Goal: Task Accomplishment & Management: Complete application form

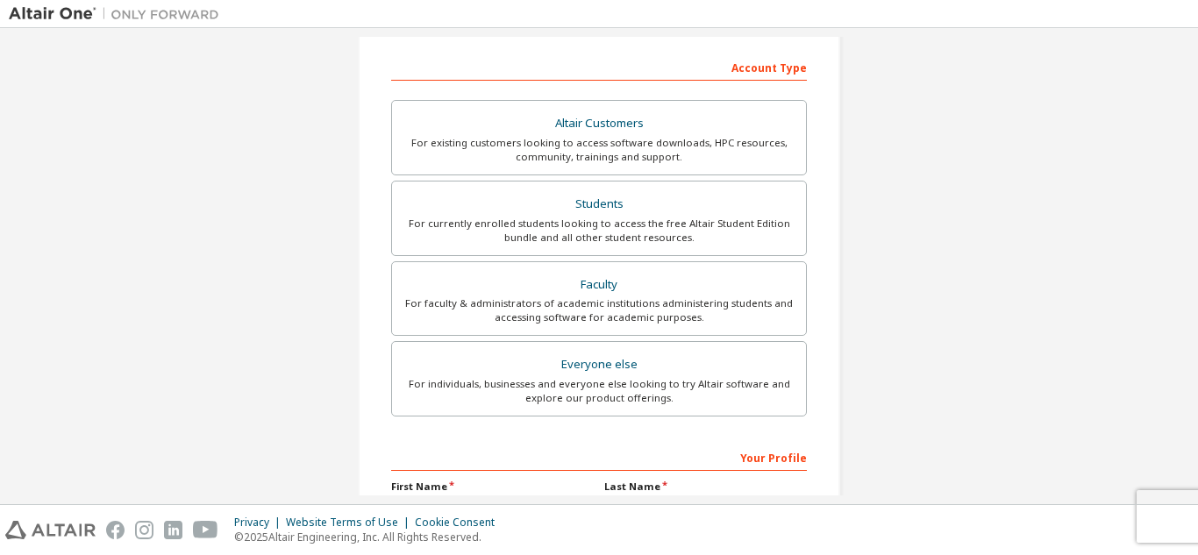
scroll to position [439, 0]
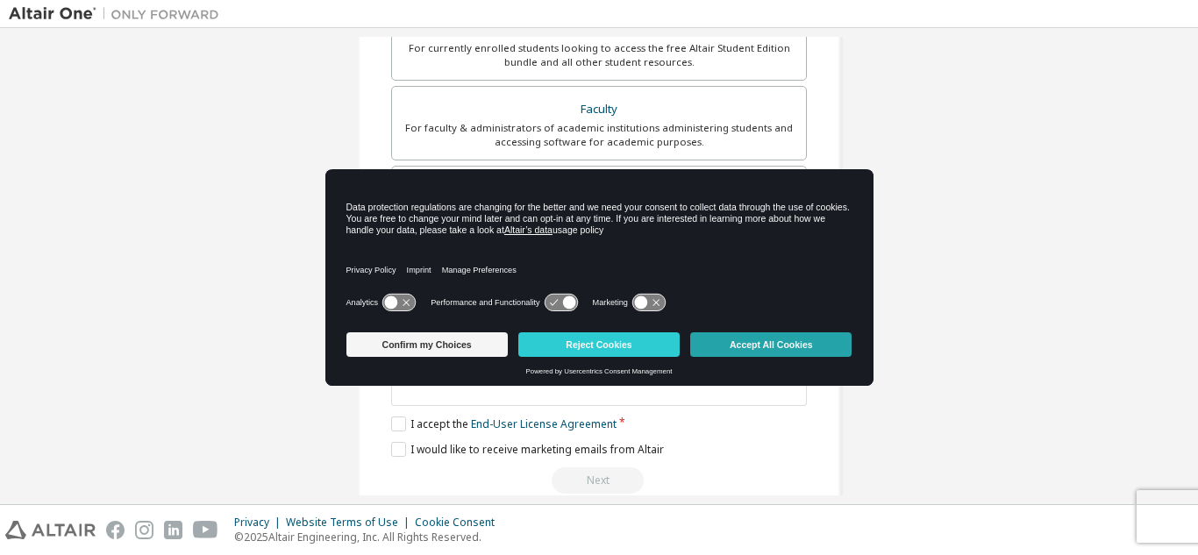
click at [727, 340] on button "Accept All Cookies" at bounding box center [770, 344] width 161 height 25
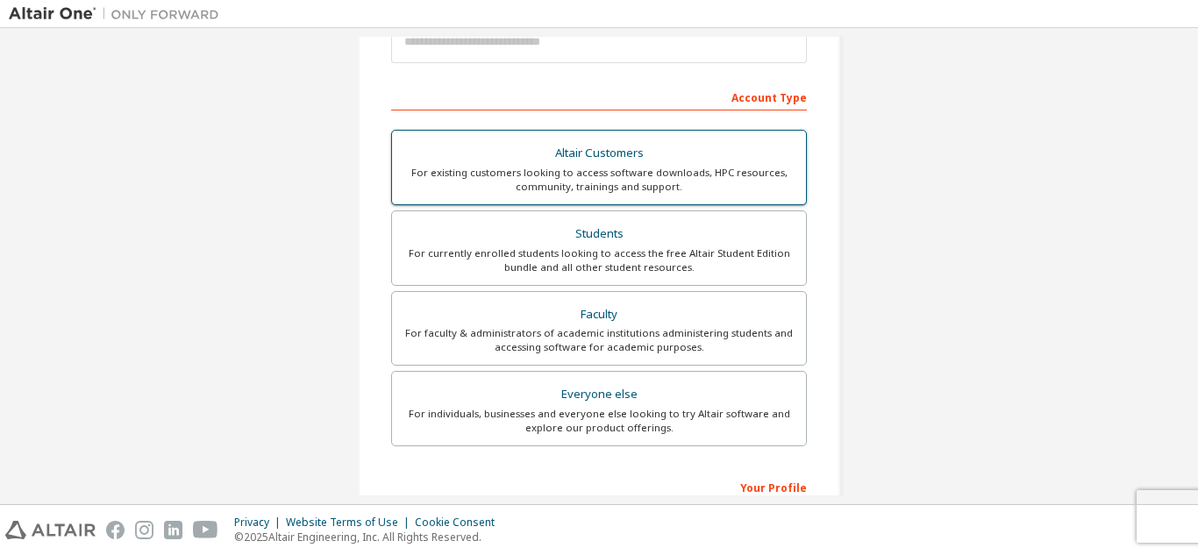
scroll to position [263, 0]
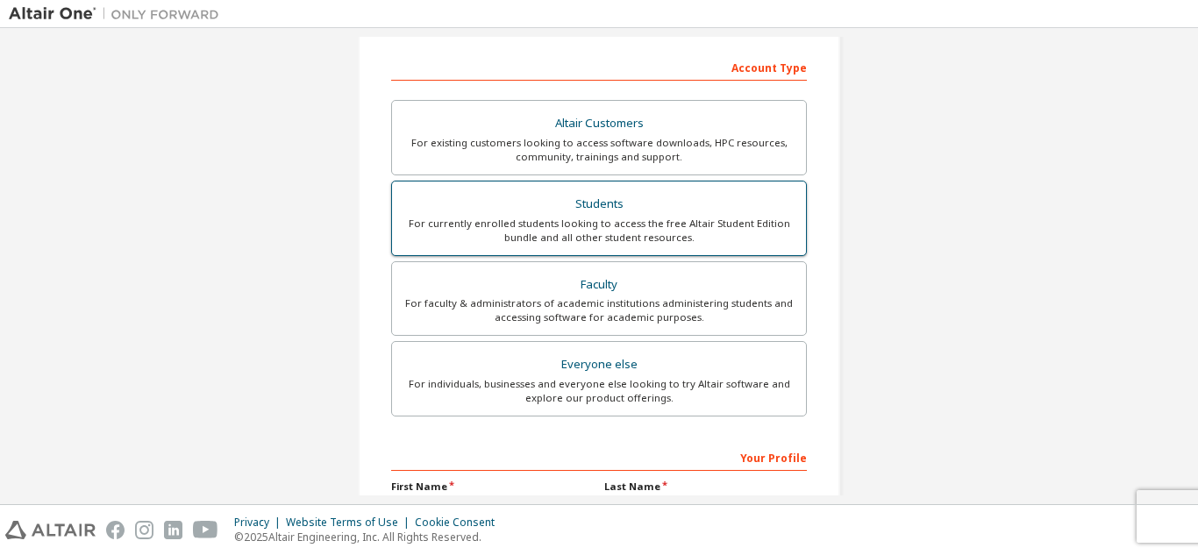
click at [620, 234] on div "For currently enrolled students looking to access the free Altair Student Editi…" at bounding box center [599, 231] width 393 height 28
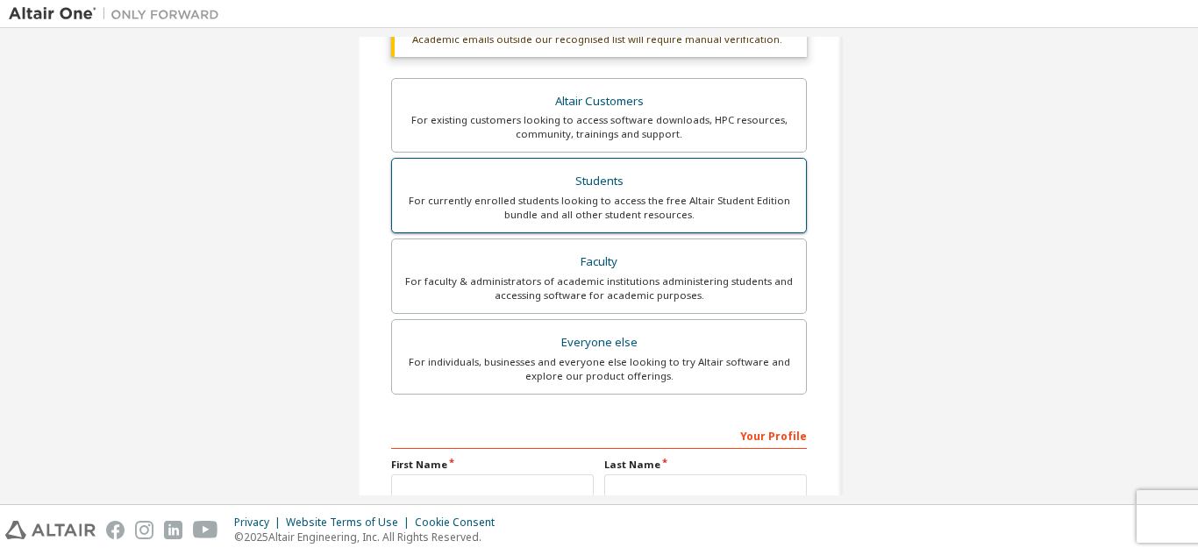
scroll to position [516, 0]
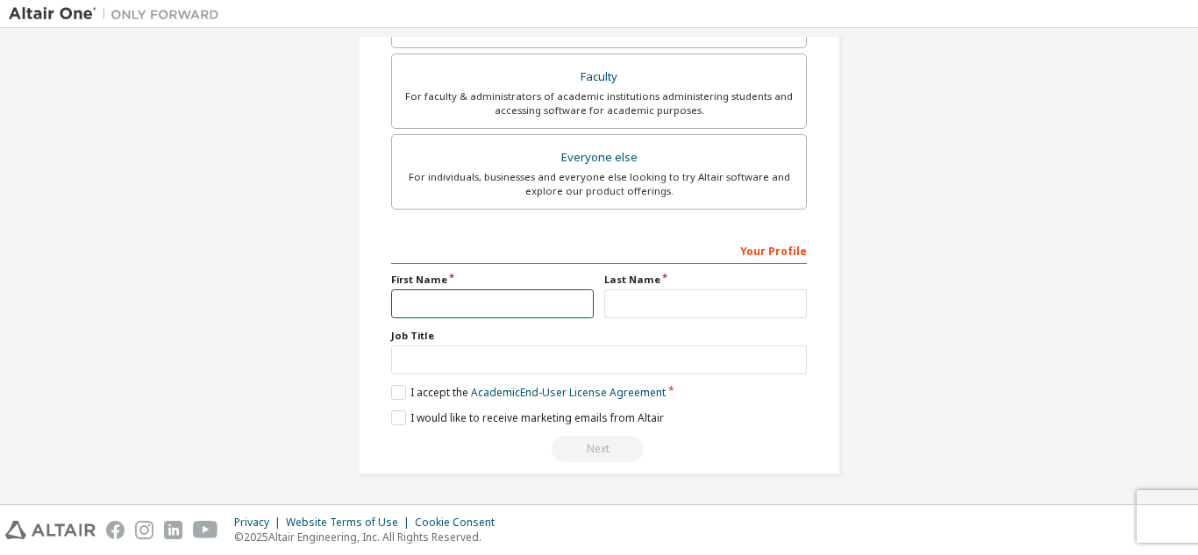
click at [499, 305] on input "text" at bounding box center [492, 303] width 203 height 29
type input "****"
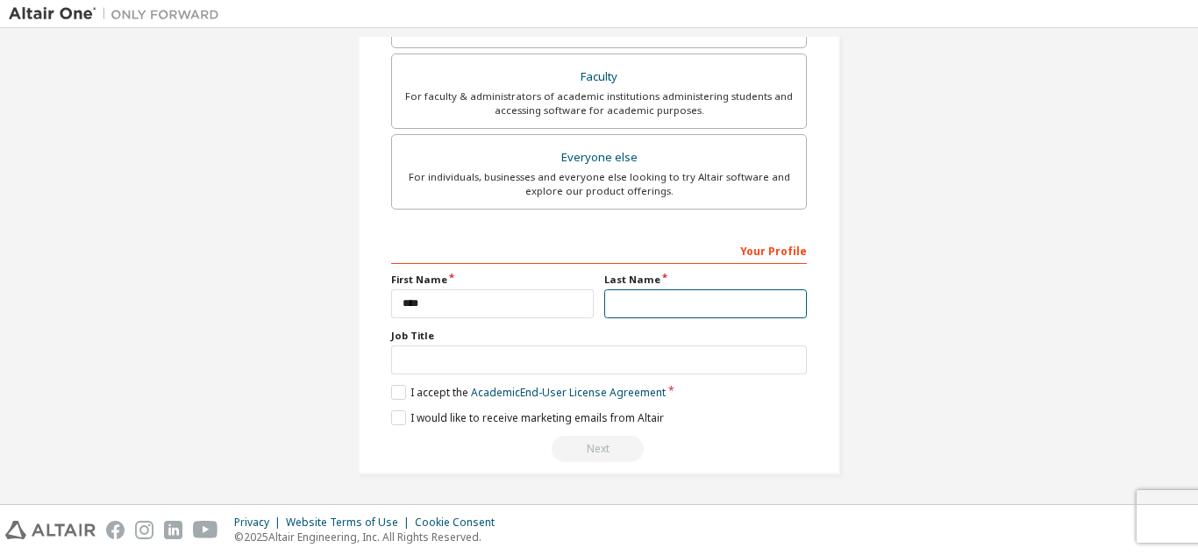
click at [642, 305] on input "text" at bounding box center [705, 303] width 203 height 29
type input "**********"
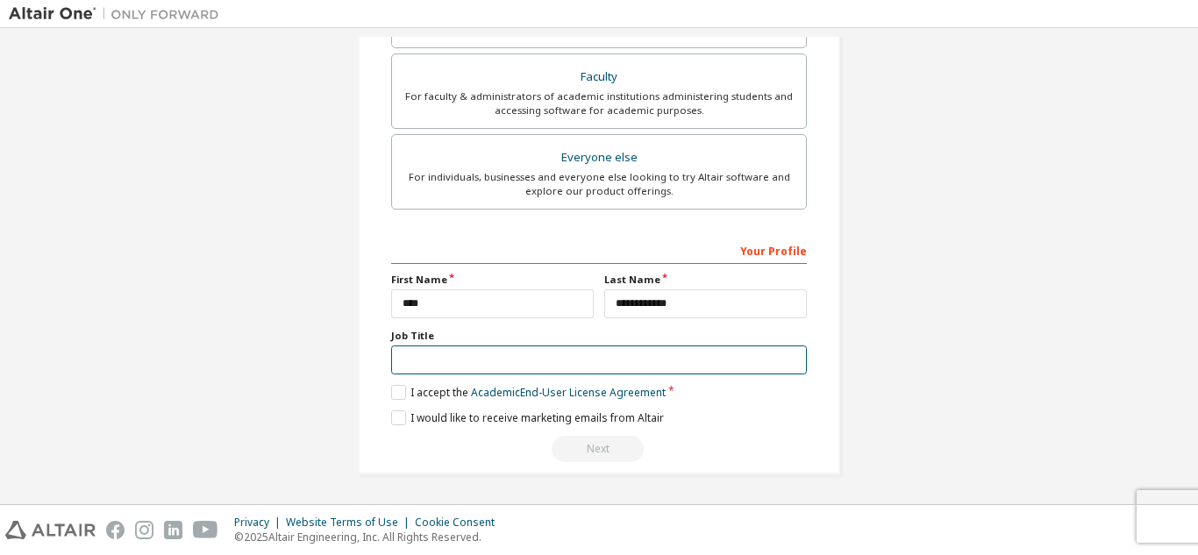
click at [555, 371] on input "text" at bounding box center [599, 360] width 416 height 29
type input "**********"
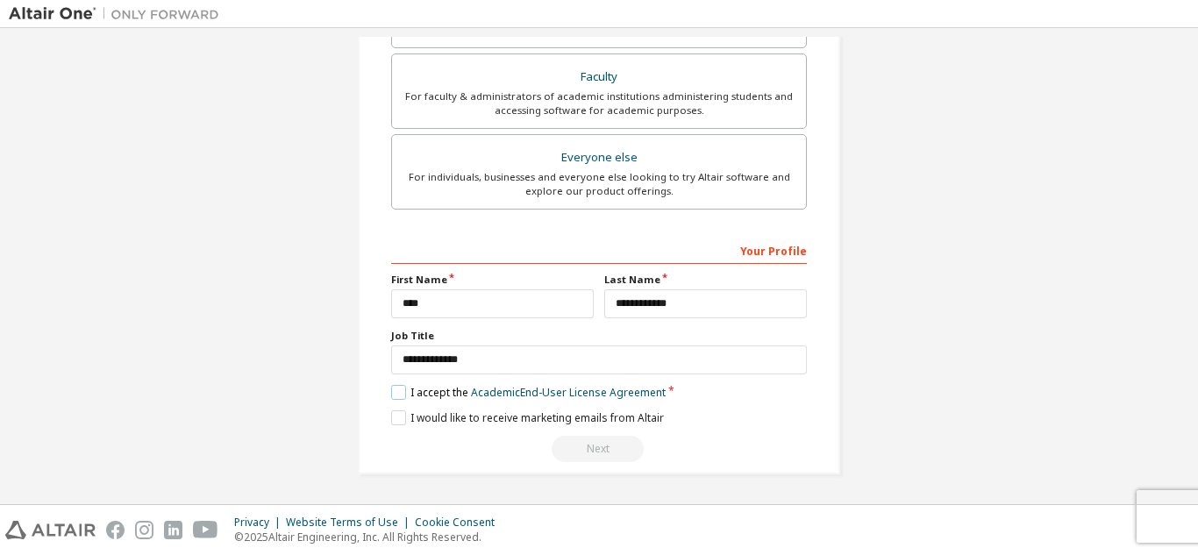
click at [396, 395] on label "I accept the Academic End-User License Agreement" at bounding box center [528, 392] width 275 height 15
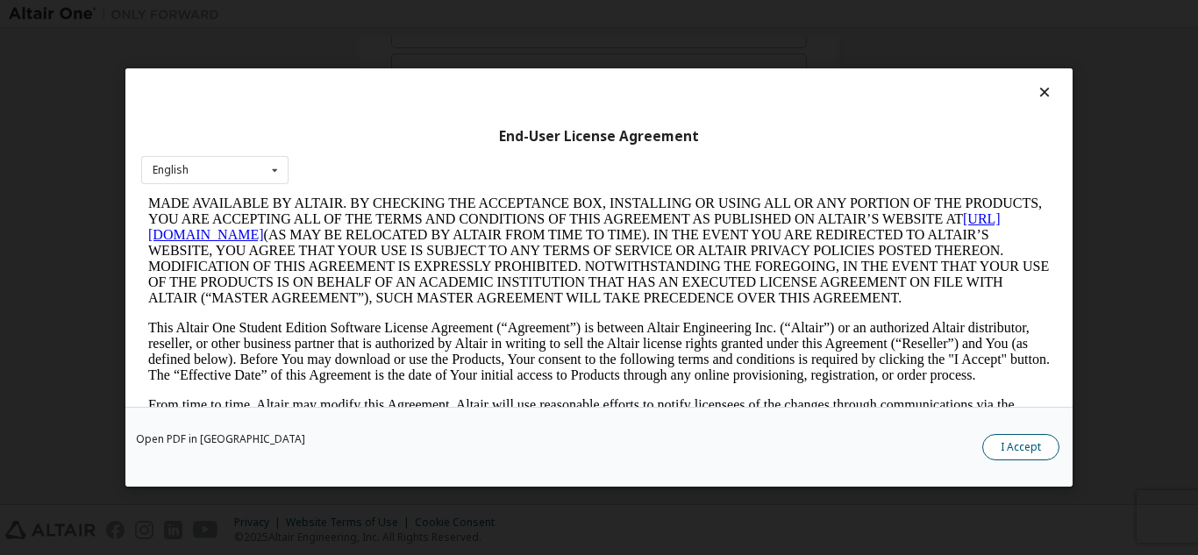
scroll to position [439, 0]
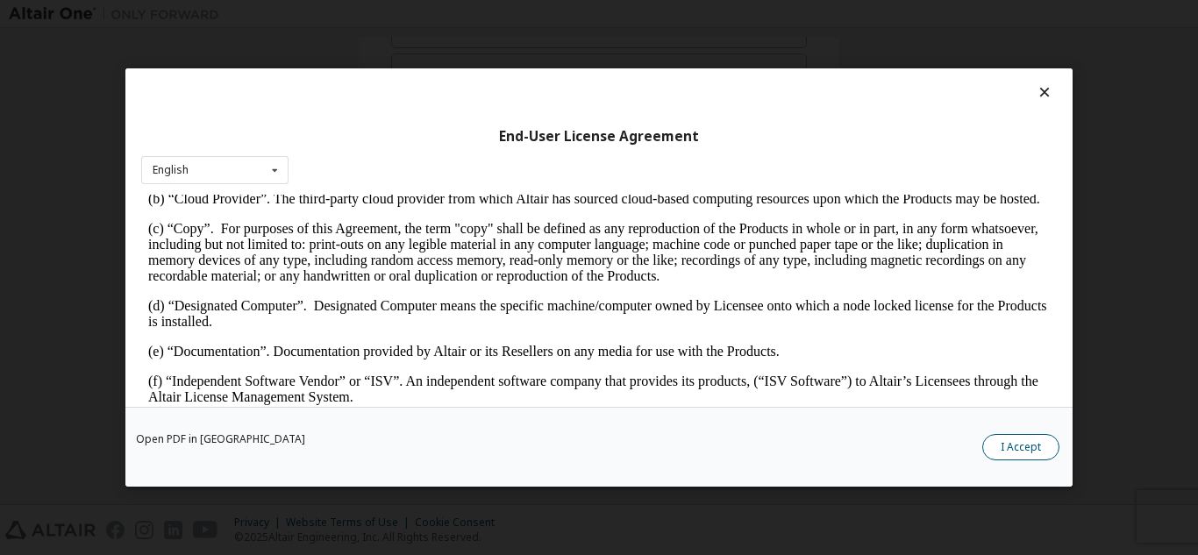
click at [1016, 455] on button "I Accept" at bounding box center [1021, 447] width 77 height 26
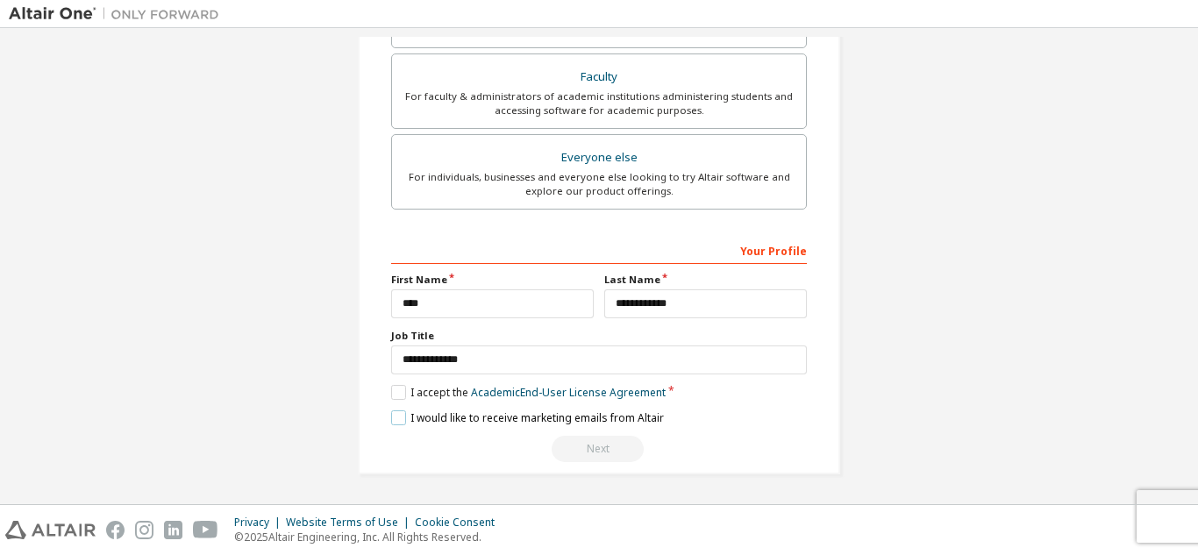
click at [393, 415] on label "I would like to receive marketing emails from Altair" at bounding box center [527, 418] width 273 height 15
click at [597, 451] on div "Next" at bounding box center [599, 449] width 416 height 26
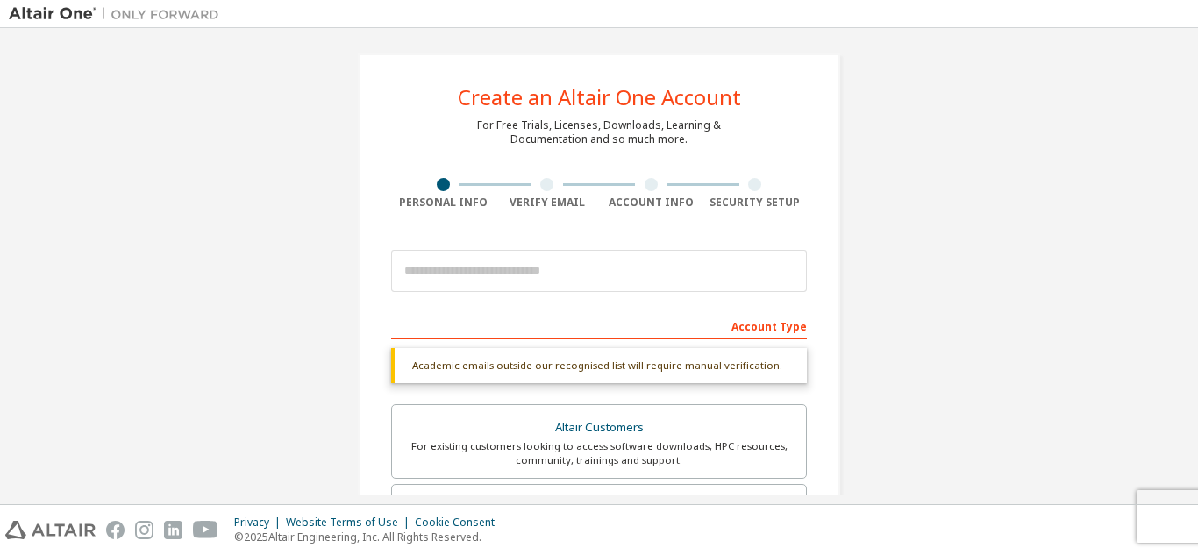
scroll to position [0, 0]
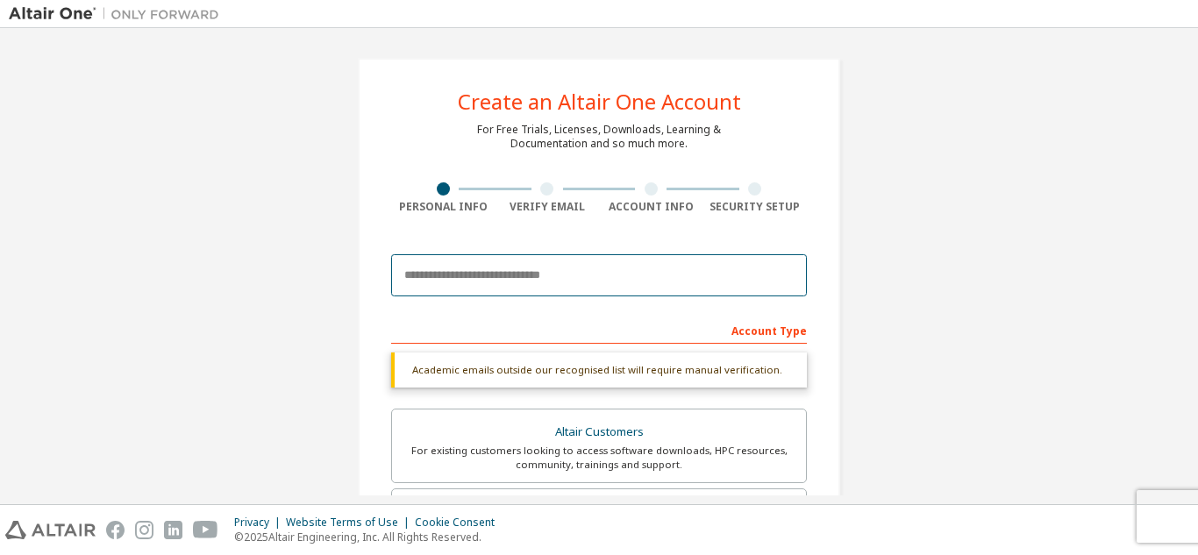
click at [459, 280] on input "email" at bounding box center [599, 275] width 416 height 42
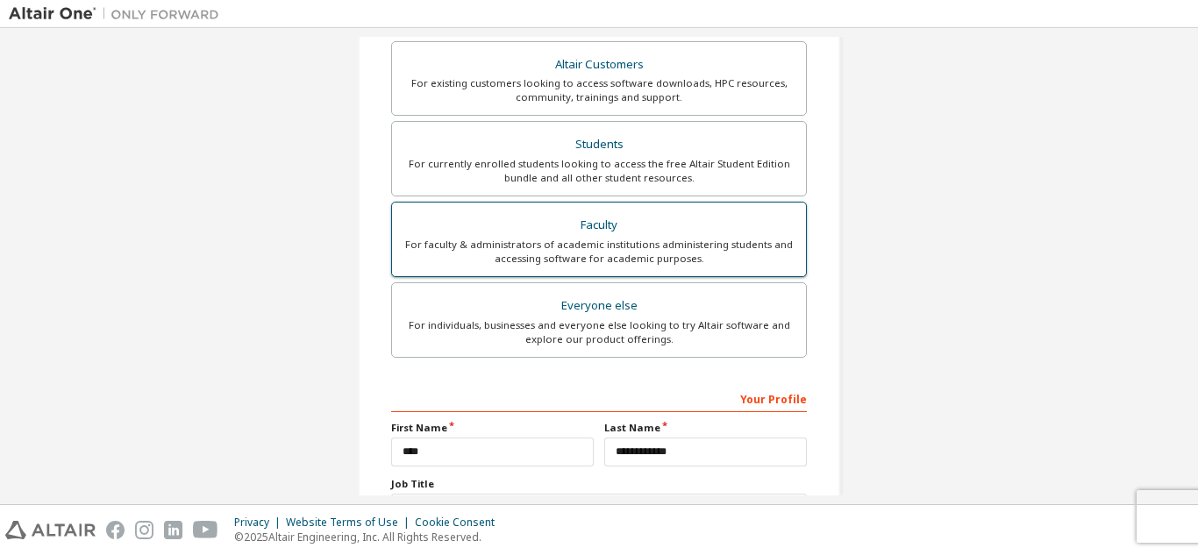
scroll to position [77, 0]
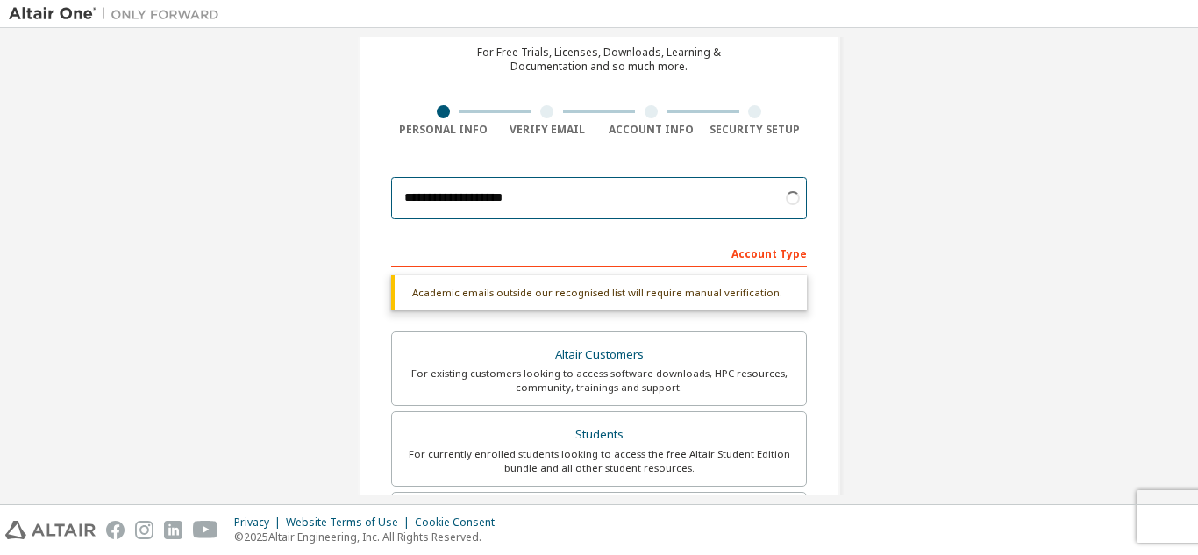
click at [529, 209] on input "**********" at bounding box center [599, 198] width 416 height 42
type input "*"
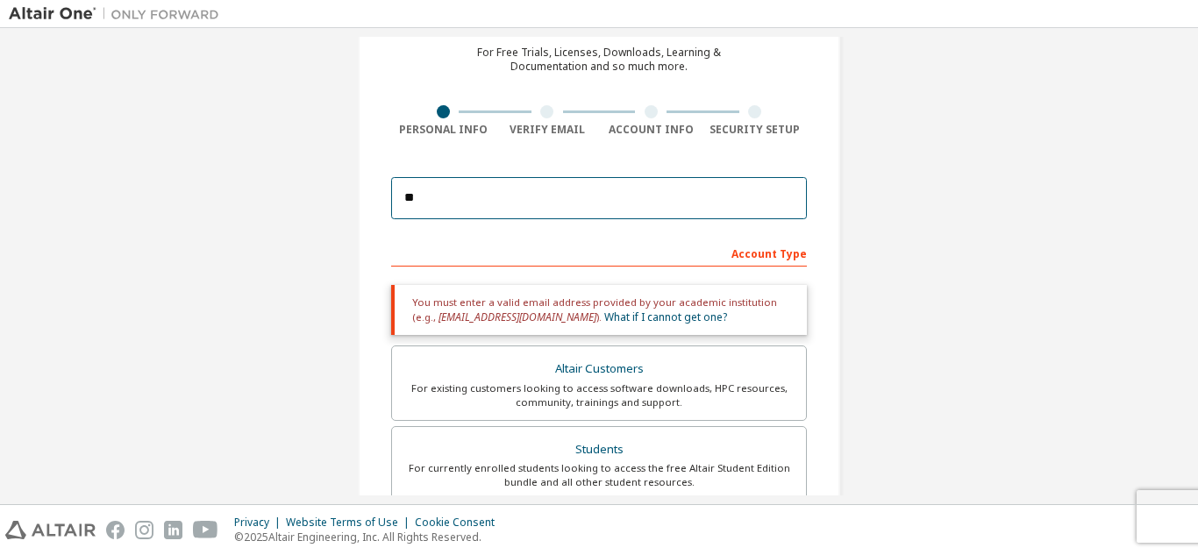
type input "**********"
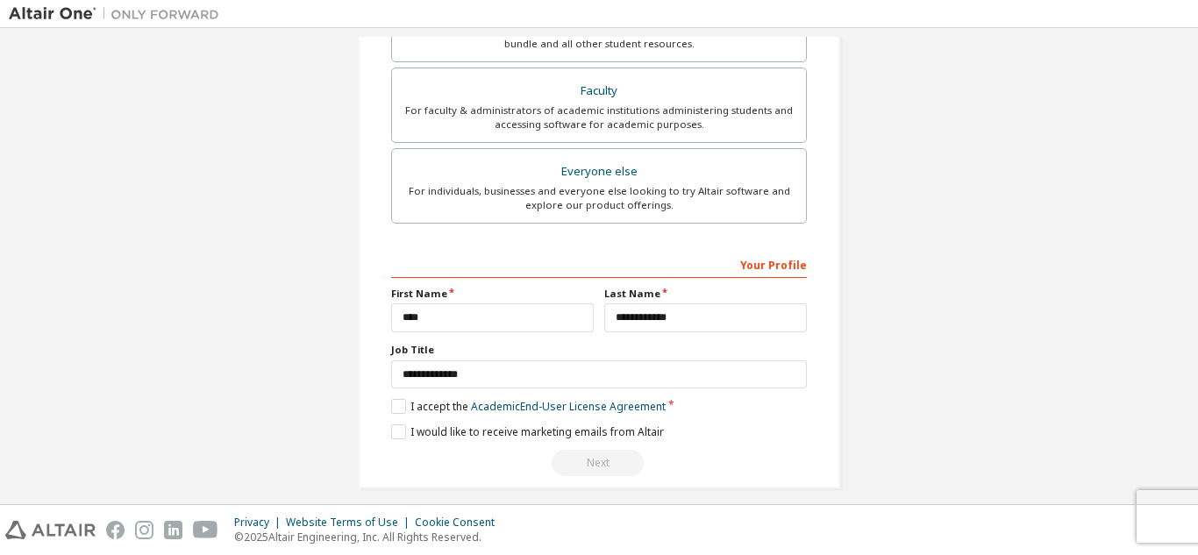
scroll to position [530, 0]
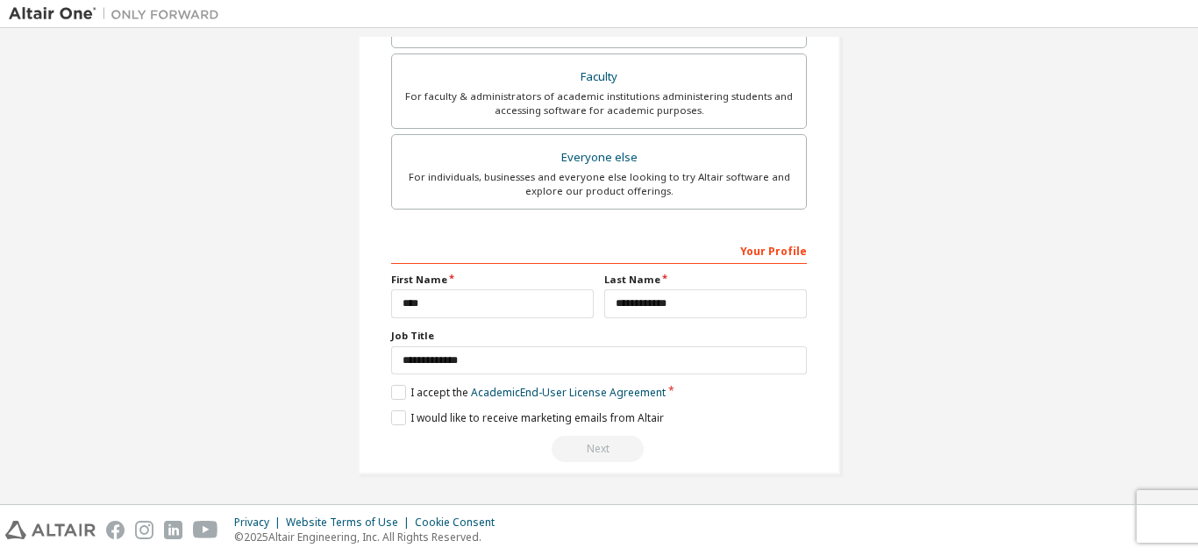
click at [576, 452] on div "Next" at bounding box center [599, 449] width 416 height 26
click at [571, 447] on button "Next" at bounding box center [598, 449] width 92 height 26
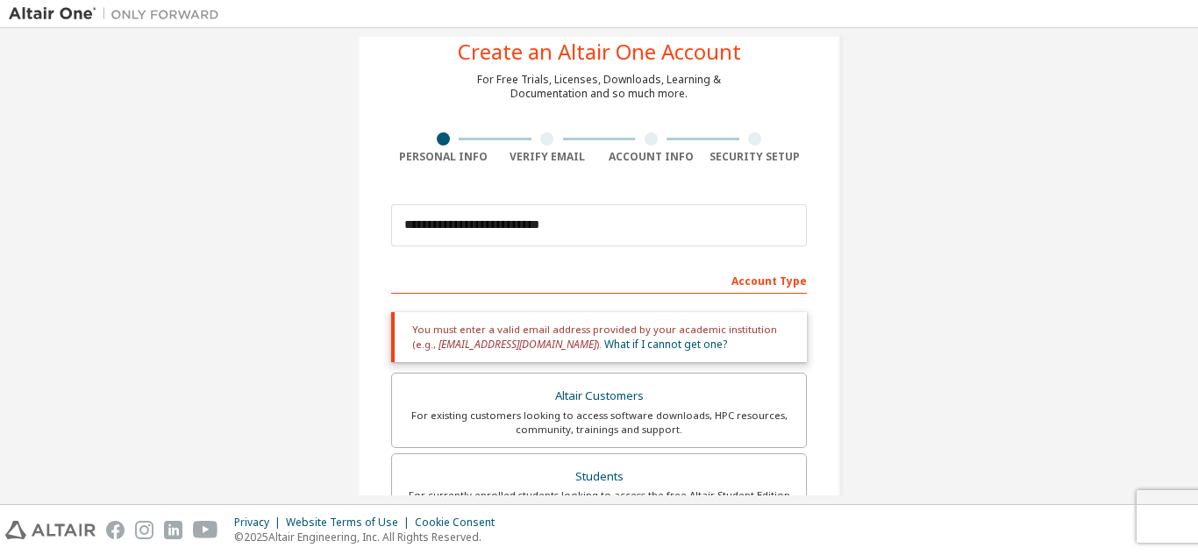
scroll to position [49, 0]
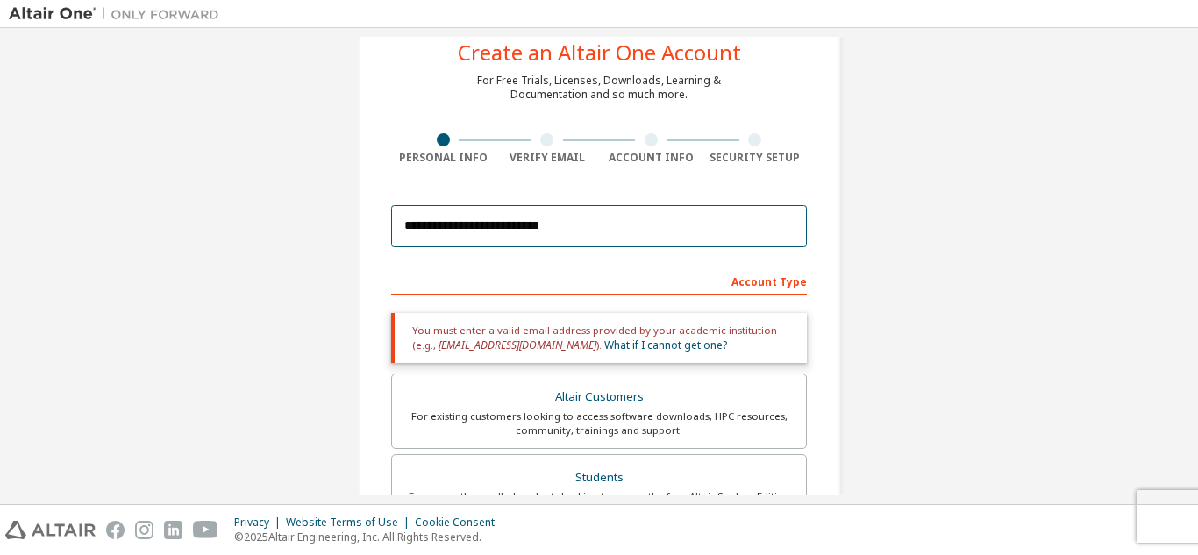
click at [638, 216] on input "**********" at bounding box center [599, 226] width 416 height 42
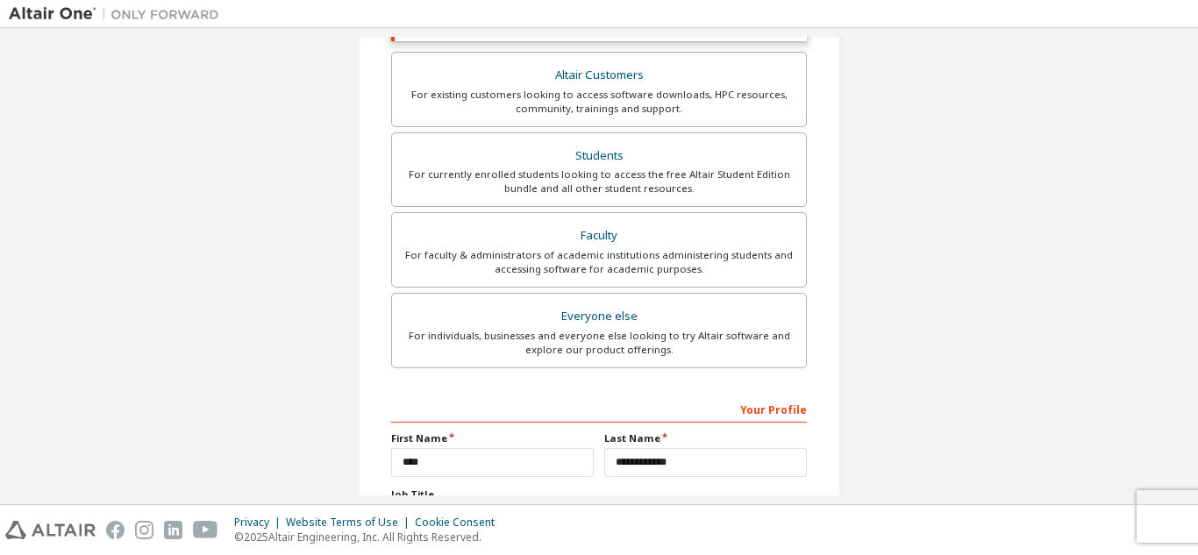
scroll to position [400, 0]
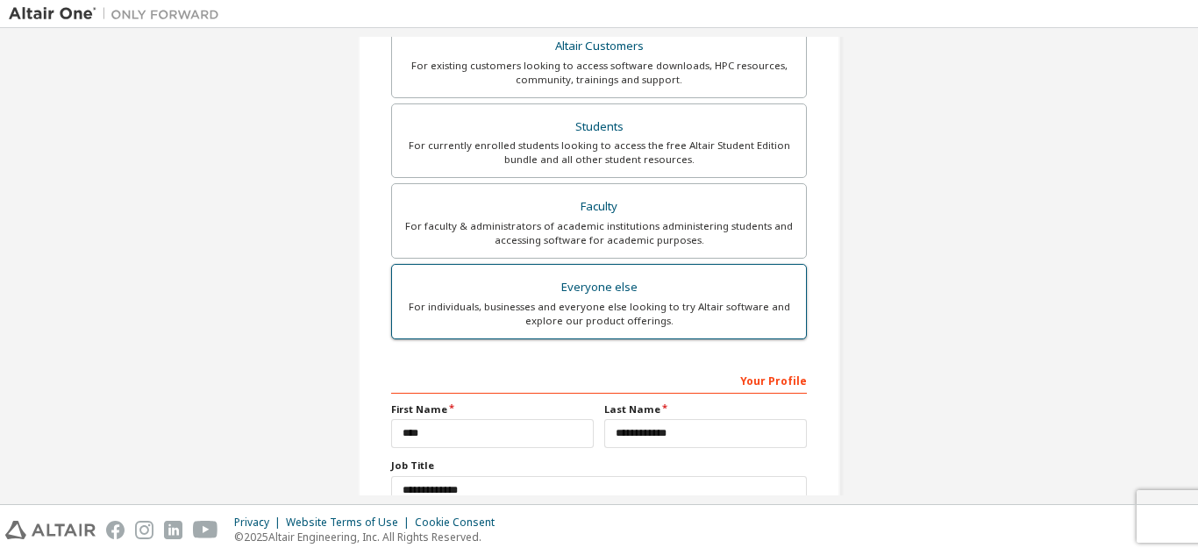
click at [629, 314] on div "For individuals, businesses and everyone else looking to try Altair software an…" at bounding box center [599, 314] width 393 height 28
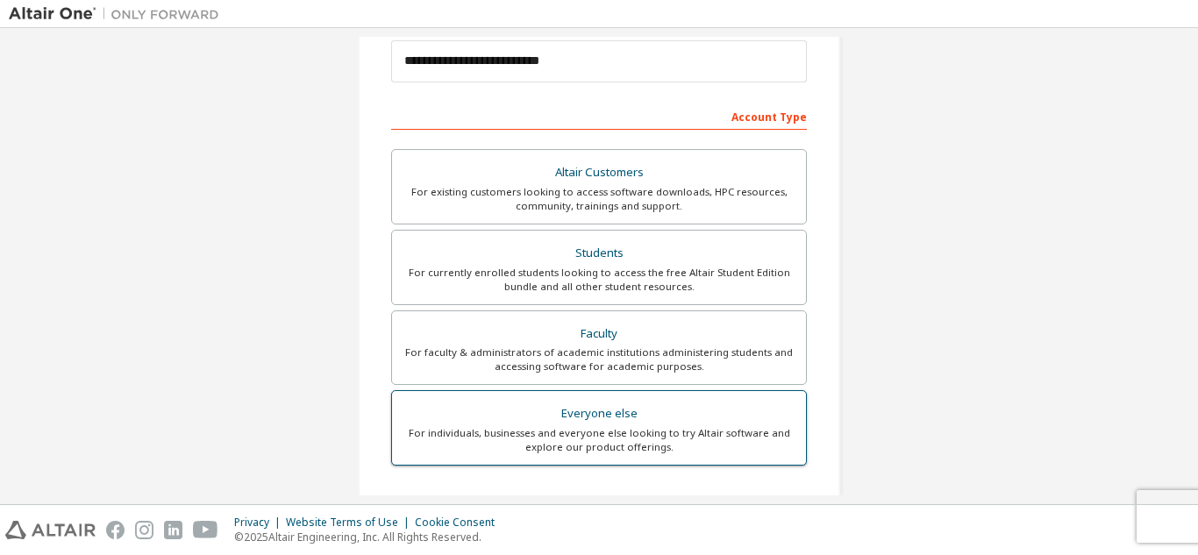
scroll to position [165, 0]
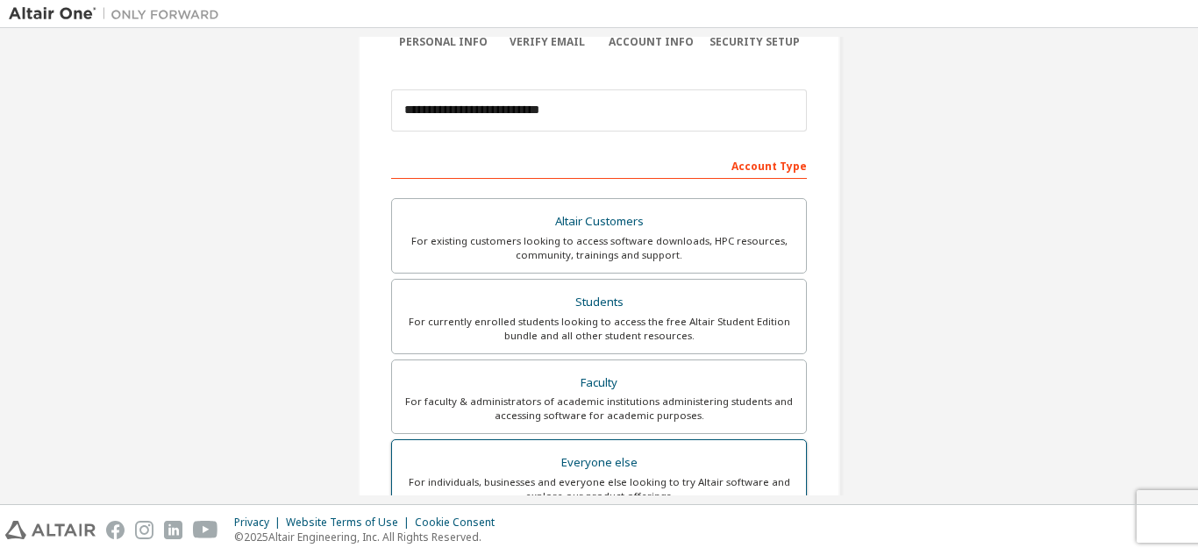
click at [629, 315] on div "For currently enrolled students looking to access the free Altair Student Editi…" at bounding box center [599, 329] width 393 height 28
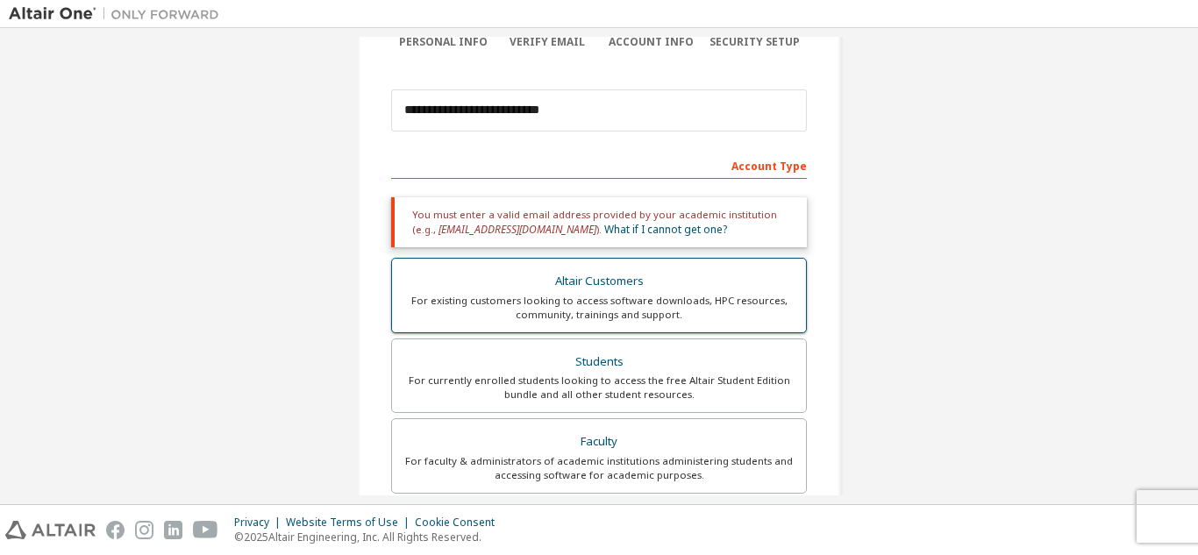
click at [621, 282] on div "Altair Customers" at bounding box center [599, 281] width 393 height 25
